Goal: Information Seeking & Learning: Learn about a topic

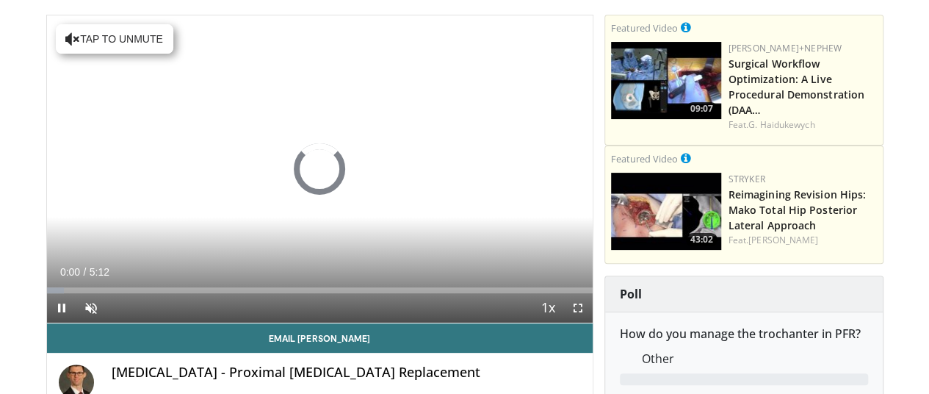
scroll to position [98, 0]
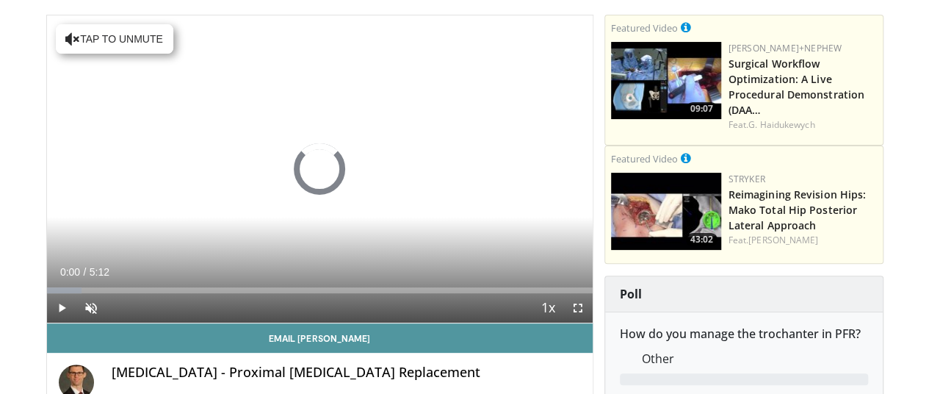
click at [57, 350] on link "Email Alex" at bounding box center [320, 337] width 546 height 29
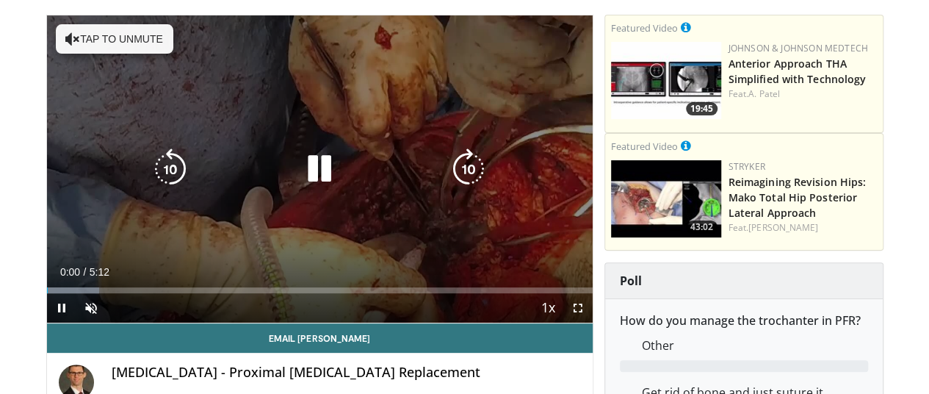
click at [47, 35] on div "10 seconds Tap to unmute" at bounding box center [320, 168] width 546 height 307
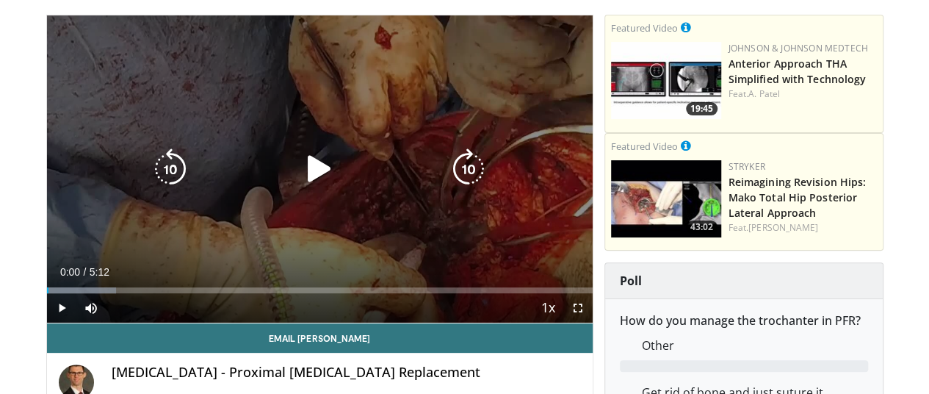
click at [309, 189] on icon "Video Player" at bounding box center [319, 168] width 41 height 41
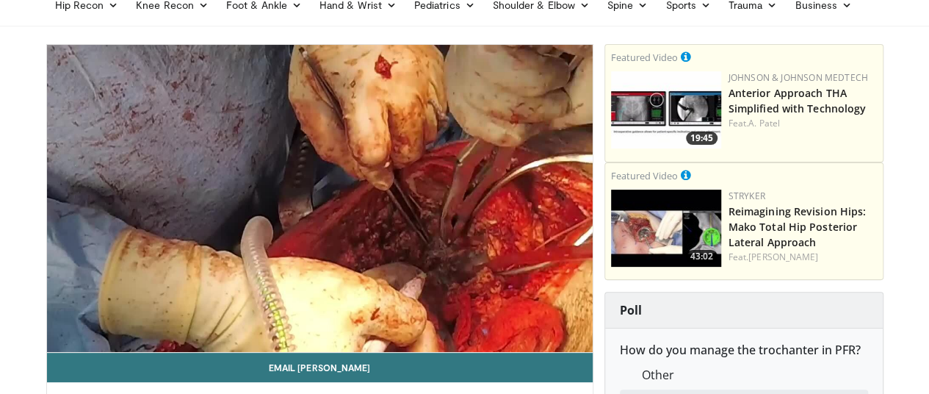
scroll to position [65, 0]
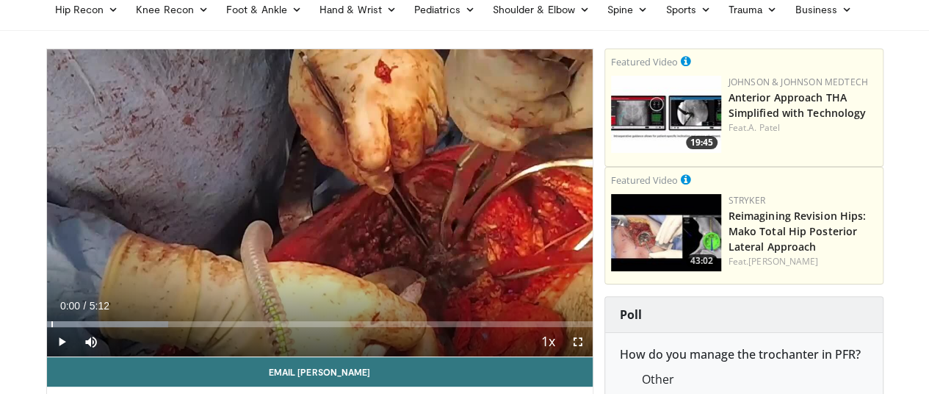
drag, startPoint x: 37, startPoint y: 347, endPoint x: 1, endPoint y: 353, distance: 37.2
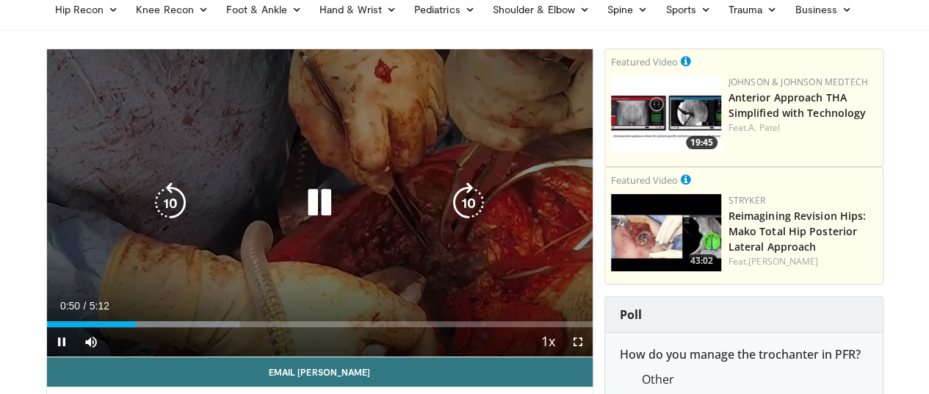
click at [319, 218] on icon "Video Player" at bounding box center [319, 202] width 41 height 41
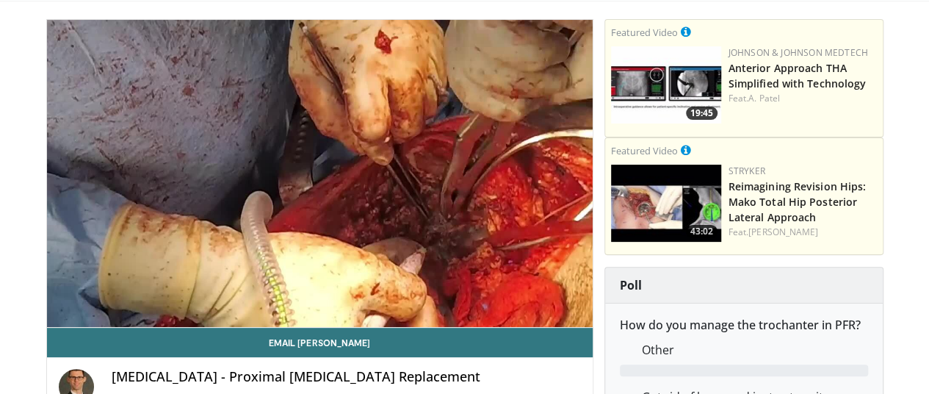
scroll to position [88, 0]
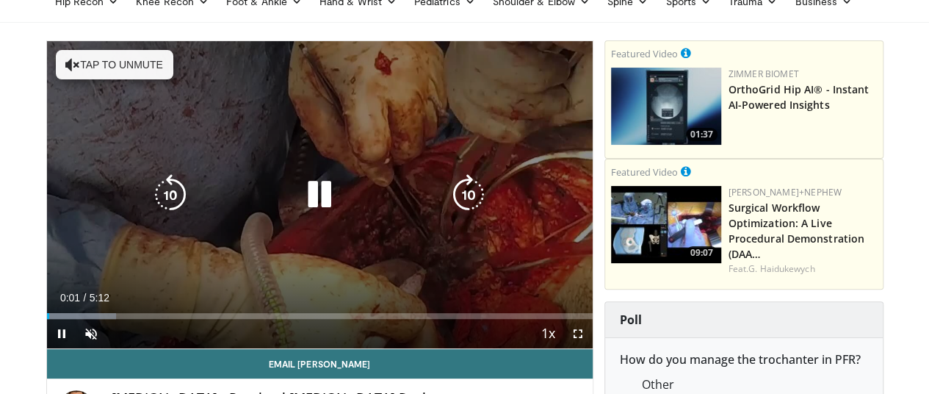
scroll to position [76, 0]
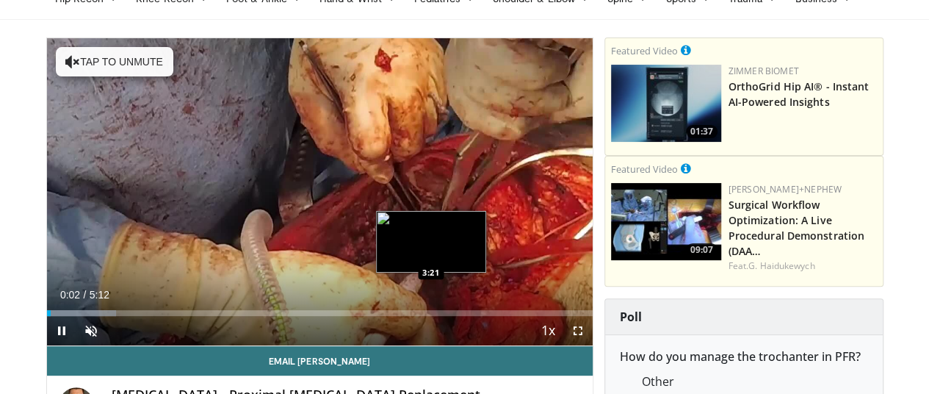
click at [383, 316] on div "Loaded : 12.69% 0:02 3:21" at bounding box center [320, 313] width 546 height 6
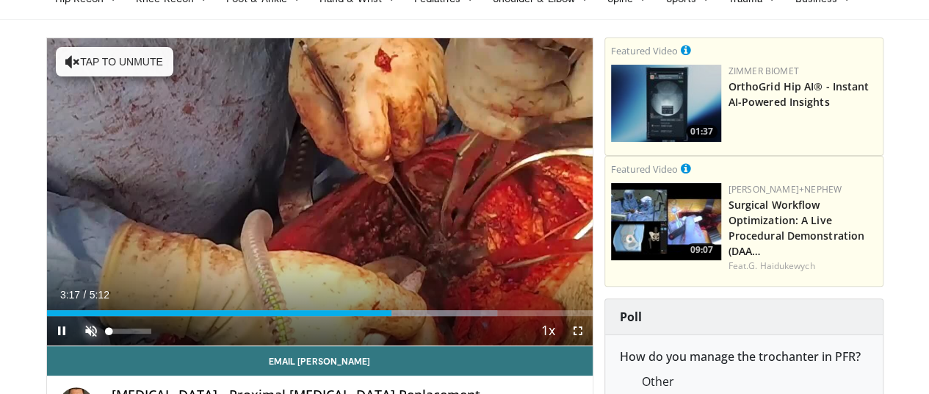
click at [76, 345] on span "Video Player" at bounding box center [90, 330] width 29 height 29
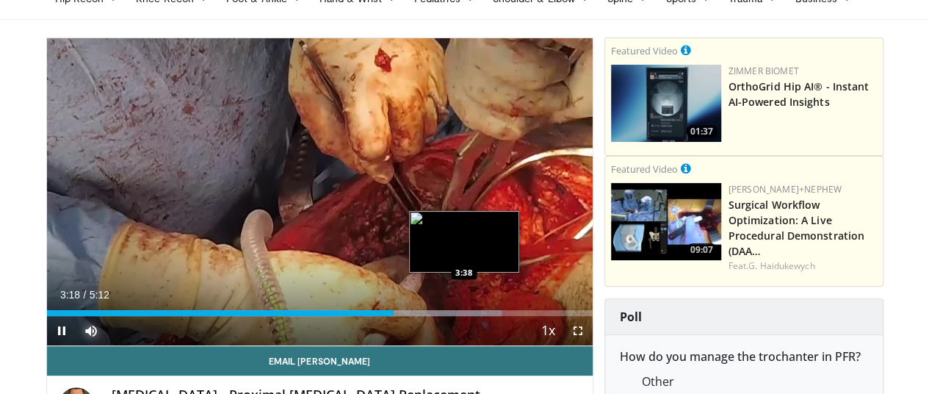
click at [427, 316] on div "Loaded : 83.41% 3:18 3:38" at bounding box center [320, 309] width 546 height 14
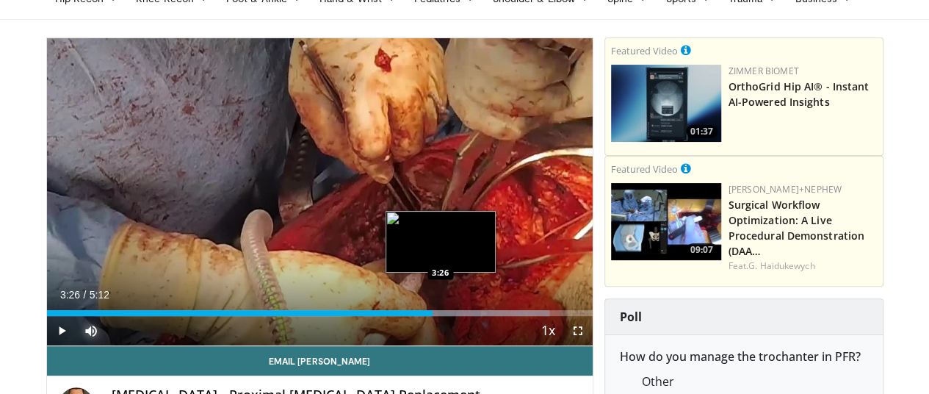
click at [403, 316] on div "Loaded : 92.17% 3:40 3:26" at bounding box center [320, 309] width 546 height 14
